Goal: Find contact information

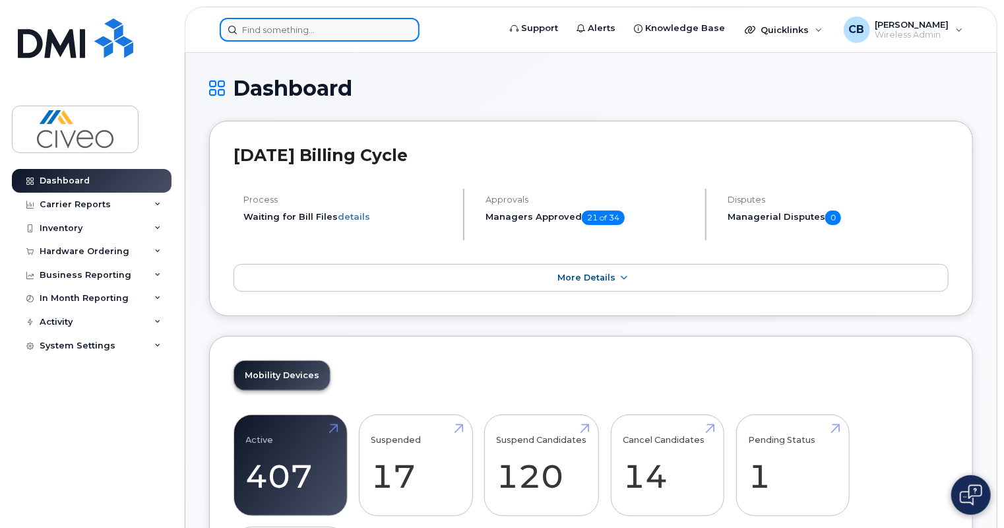
click at [368, 36] on input at bounding box center [320, 30] width 200 height 24
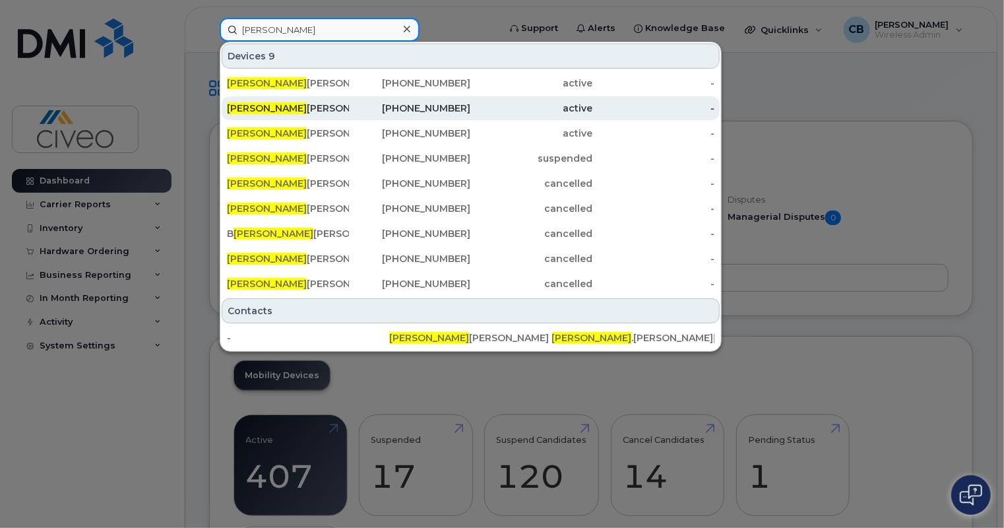
type input "ryan"
click at [331, 104] on div "Ryan Byrne" at bounding box center [288, 108] width 122 height 13
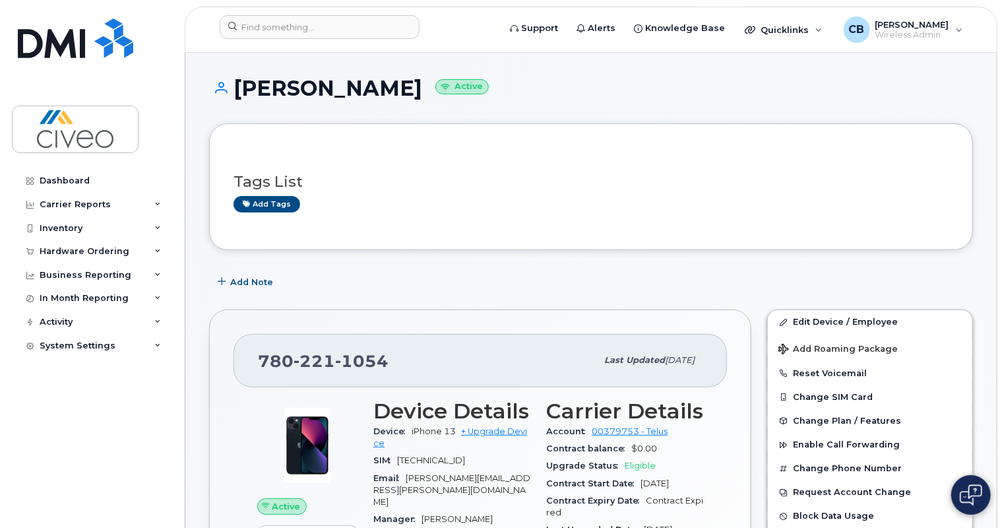
click at [881, 89] on h1 "[PERSON_NAME] Active" at bounding box center [591, 88] width 764 height 23
click at [905, 108] on div "[PERSON_NAME] Active" at bounding box center [591, 100] width 764 height 47
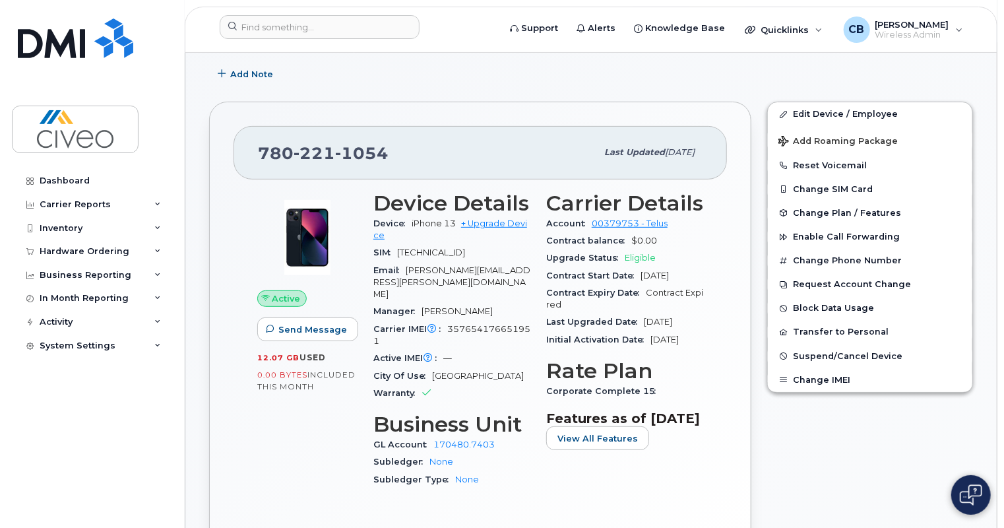
scroll to position [211, 0]
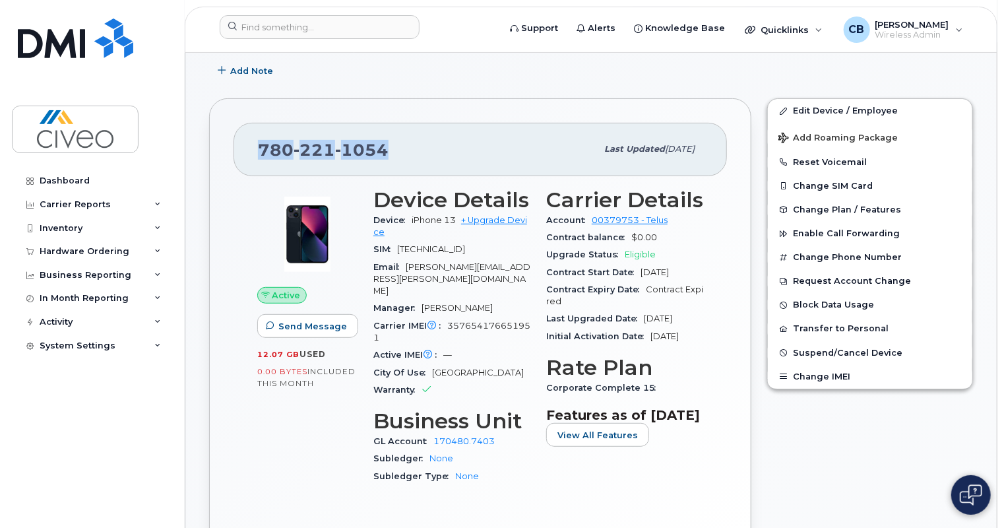
drag, startPoint x: 387, startPoint y: 152, endPoint x: 183, endPoint y: 166, distance: 205.1
copy span "[PHONE_NUMBER]"
